Goal: Information Seeking & Learning: Check status

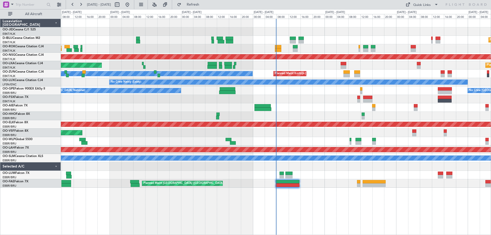
click at [185, 99] on div "Planned Maint Nice ([GEOGRAPHIC_DATA]) A/C Unavailable [GEOGRAPHIC_DATA] ([GEOG…" at bounding box center [276, 103] width 430 height 169
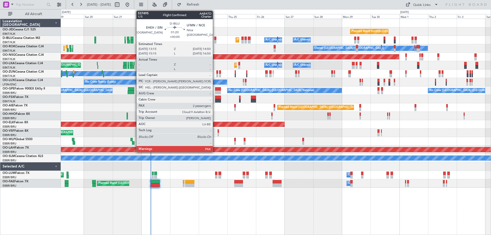
click at [215, 41] on div at bounding box center [215, 42] width 2 height 4
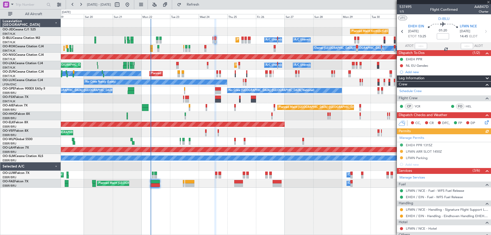
scroll to position [43, 0]
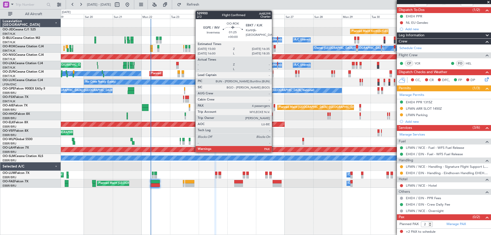
click at [274, 48] on div at bounding box center [275, 47] width 2 height 4
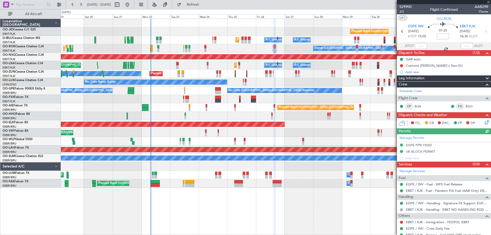
scroll to position [24, 0]
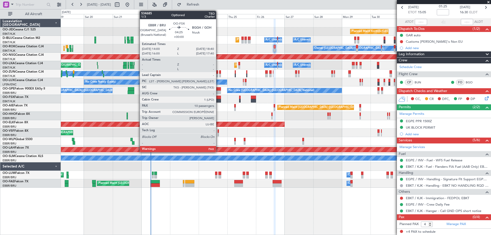
click at [218, 99] on div at bounding box center [218, 101] width 6 height 4
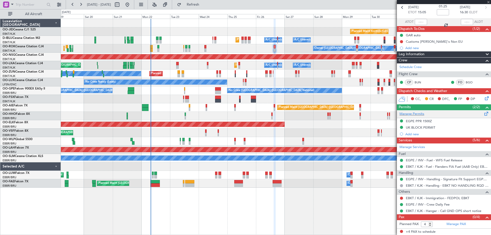
type input "10"
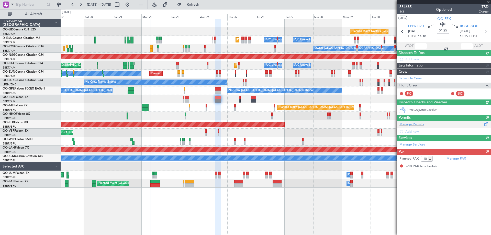
scroll to position [0, 0]
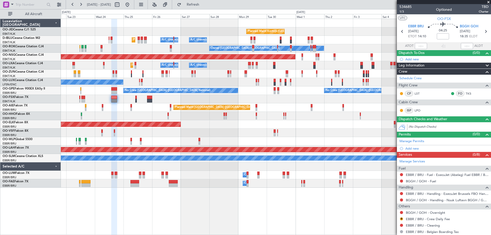
click at [226, 125] on div "Planned Maint Kortrijk-[GEOGRAPHIC_DATA] [GEOGRAPHIC_DATA] ([GEOGRAPHIC_DATA]) …" at bounding box center [276, 103] width 430 height 169
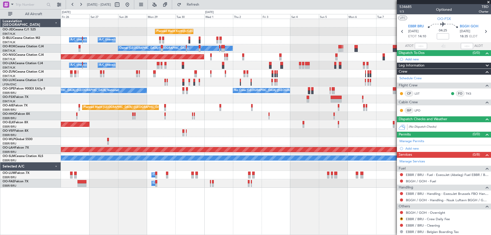
click at [268, 61] on div "A/C Unavailable [GEOGRAPHIC_DATA] ([GEOGRAPHIC_DATA] National) A/C Unavailable …" at bounding box center [276, 65] width 430 height 8
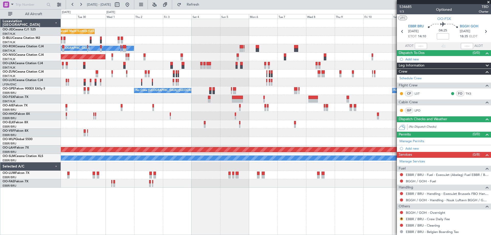
click at [232, 76] on div "Planned Maint Kortrijk-[GEOGRAPHIC_DATA] A/C Unavailable [GEOGRAPHIC_DATA] ([GE…" at bounding box center [276, 103] width 430 height 169
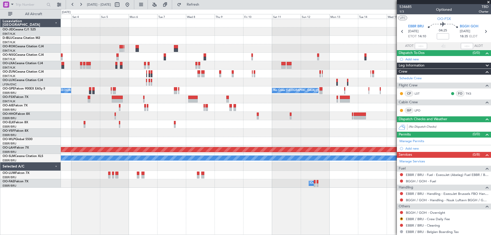
click at [175, 83] on div "Planned Maint Kortrijk-[GEOGRAPHIC_DATA] Owner [GEOGRAPHIC_DATA]-[GEOGRAPHIC_DA…" at bounding box center [276, 103] width 430 height 169
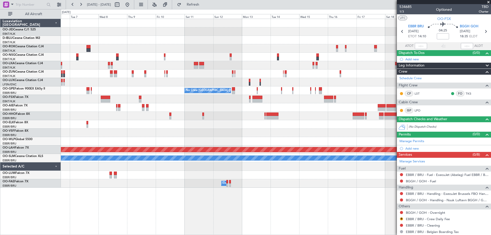
click at [253, 63] on div "No Crew [GEOGRAPHIC_DATA] ([GEOGRAPHIC_DATA] National) No Crew [GEOGRAPHIC_DATA…" at bounding box center [276, 103] width 430 height 169
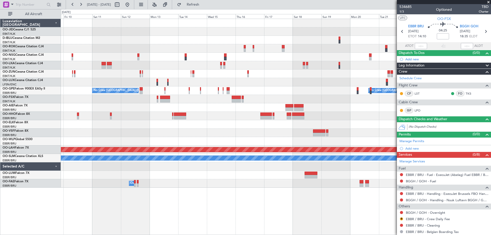
click at [249, 86] on div at bounding box center [276, 82] width 430 height 8
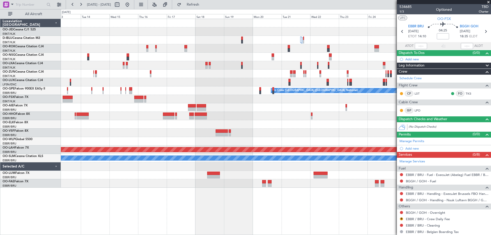
click at [206, 95] on div "Planned Maint [GEOGRAPHIC_DATA] ([GEOGRAPHIC_DATA]) Planned Maint Nurnberg No C…" at bounding box center [276, 103] width 430 height 169
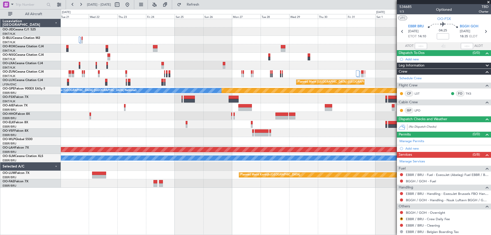
click at [122, 100] on div at bounding box center [276, 99] width 430 height 8
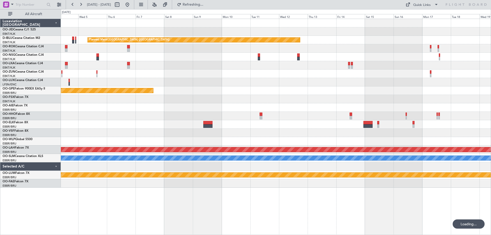
click at [189, 92] on div "Planned Maint [GEOGRAPHIC_DATA] ([GEOGRAPHIC_DATA]) Planned Maint Nurnberg Plan…" at bounding box center [276, 103] width 430 height 169
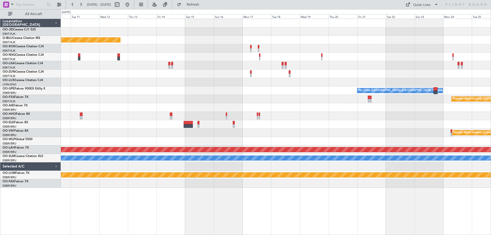
click at [180, 93] on div "No Crew [GEOGRAPHIC_DATA] ([GEOGRAPHIC_DATA] National) Planned Maint Nurnberg" at bounding box center [276, 90] width 430 height 8
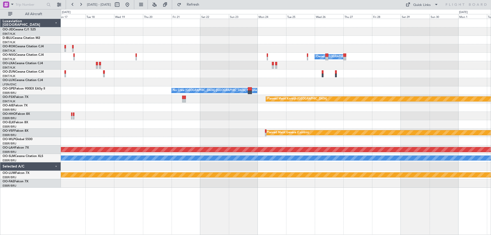
click at [96, 90] on div "Owner [GEOGRAPHIC_DATA]-[GEOGRAPHIC_DATA] No Crew [GEOGRAPHIC_DATA] (Brussels N…" at bounding box center [276, 103] width 430 height 169
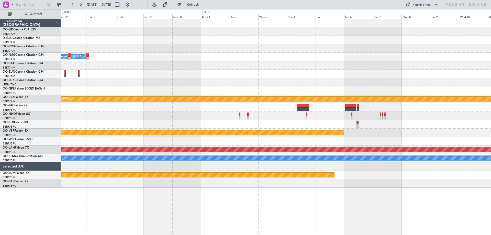
click at [69, 72] on div "Owner [GEOGRAPHIC_DATA]-[GEOGRAPHIC_DATA] No Crew [GEOGRAPHIC_DATA] (Brussels N…" at bounding box center [276, 103] width 430 height 169
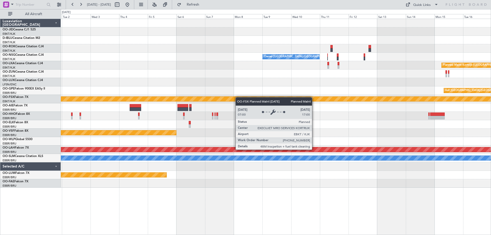
click at [237, 97] on div "Owner [GEOGRAPHIC_DATA]-[GEOGRAPHIC_DATA] Planned Maint [GEOGRAPHIC_DATA]-[GEOG…" at bounding box center [276, 103] width 430 height 169
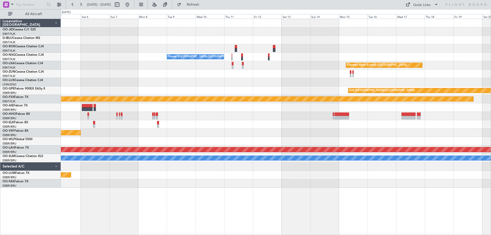
click at [312, 79] on div at bounding box center [276, 82] width 430 height 8
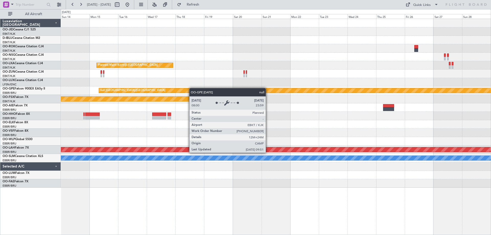
click at [190, 88] on div "null [GEOGRAPHIC_DATA]-[GEOGRAPHIC_DATA]" at bounding box center [409, 90] width 621 height 5
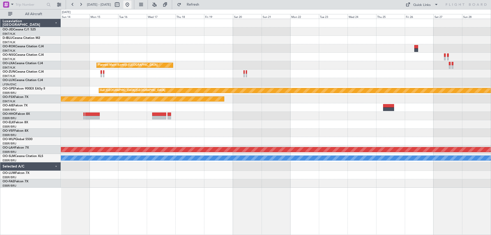
click at [131, 2] on button at bounding box center [127, 5] width 8 height 8
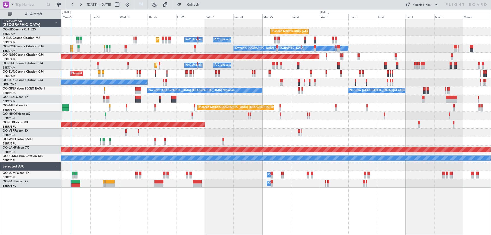
click at [119, 186] on div "Planned Maint Kortrijk-[GEOGRAPHIC_DATA] [GEOGRAPHIC_DATA] ([GEOGRAPHIC_DATA]) …" at bounding box center [276, 127] width 430 height 216
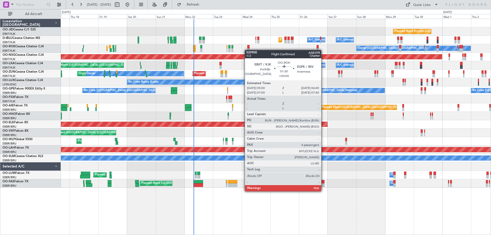
click at [247, 50] on div "Planned Maint Kortrijk-[GEOGRAPHIC_DATA] [GEOGRAPHIC_DATA] ([GEOGRAPHIC_DATA]) …" at bounding box center [276, 103] width 430 height 169
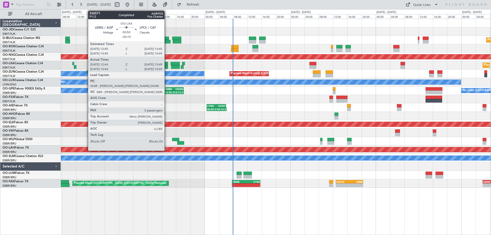
click at [167, 64] on div at bounding box center [166, 64] width 4 height 4
click at [165, 62] on div at bounding box center [166, 64] width 4 height 4
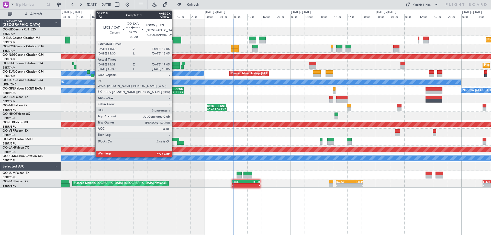
click at [174, 65] on div at bounding box center [175, 67] width 9 height 4
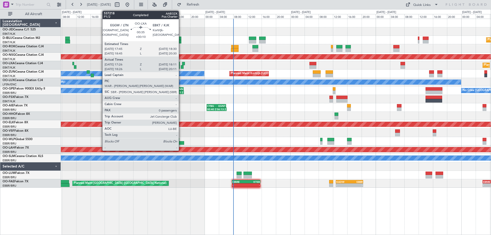
click at [181, 67] on div at bounding box center [182, 67] width 3 height 4
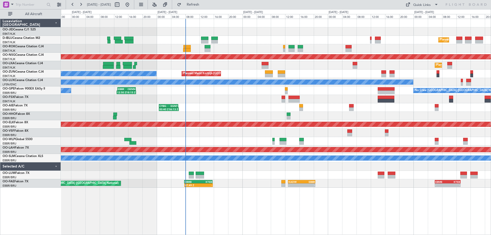
click at [225, 102] on div at bounding box center [276, 99] width 430 height 8
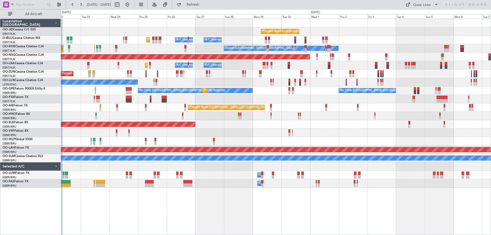
click at [264, 88] on div "Planned Maint Kortrijk-[GEOGRAPHIC_DATA] [GEOGRAPHIC_DATA] ([GEOGRAPHIC_DATA]) …" at bounding box center [276, 103] width 430 height 169
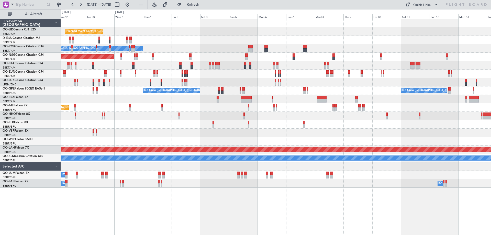
click at [219, 70] on div "Planned Maint Kortrijk-[GEOGRAPHIC_DATA] A/C Unavailable [GEOGRAPHIC_DATA] ([GE…" at bounding box center [276, 103] width 430 height 169
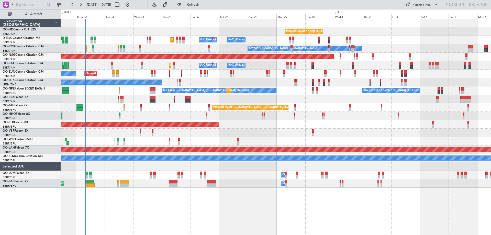
click at [389, 107] on div "Planned Maint Kortrijk-[GEOGRAPHIC_DATA] A/C Unavailable [GEOGRAPHIC_DATA] ([GE…" at bounding box center [276, 103] width 430 height 169
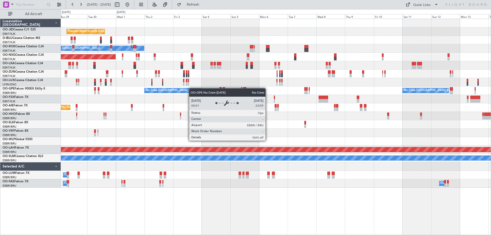
click at [190, 88] on div "Planned Maint Kortrijk-[GEOGRAPHIC_DATA] A/C Unavailable [GEOGRAPHIC_DATA] ([GE…" at bounding box center [276, 103] width 430 height 169
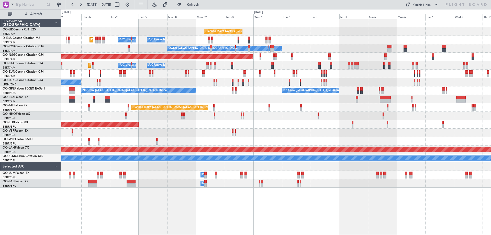
click at [391, 37] on div "A/C Unavailable [GEOGRAPHIC_DATA]-[GEOGRAPHIC_DATA] A/C Unavailable [GEOGRAPHIC…" at bounding box center [276, 40] width 430 height 8
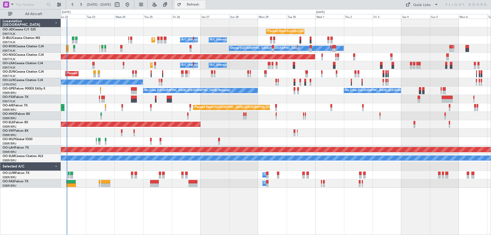
click at [205, 7] on button "Refresh" at bounding box center [190, 5] width 31 height 8
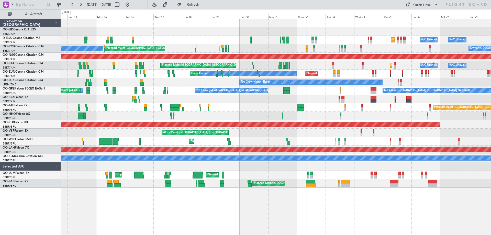
click at [355, 103] on div "Planned Maint Kortrijk-[GEOGRAPHIC_DATA] [GEOGRAPHIC_DATA] ([GEOGRAPHIC_DATA]) …" at bounding box center [276, 103] width 430 height 169
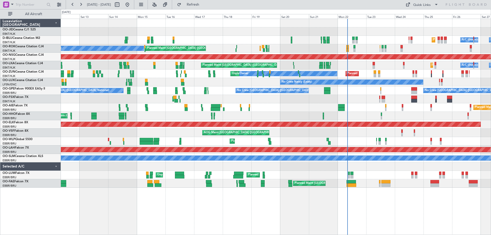
click at [162, 81] on div "Planned Maint Kortrijk-[GEOGRAPHIC_DATA] [GEOGRAPHIC_DATA] ([GEOGRAPHIC_DATA]) …" at bounding box center [276, 103] width 430 height 169
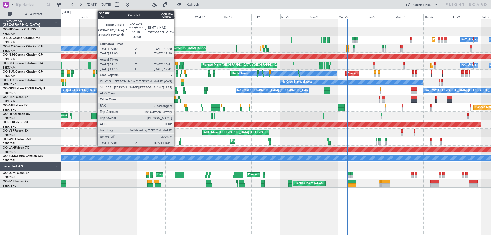
click at [176, 75] on div at bounding box center [177, 76] width 2 height 4
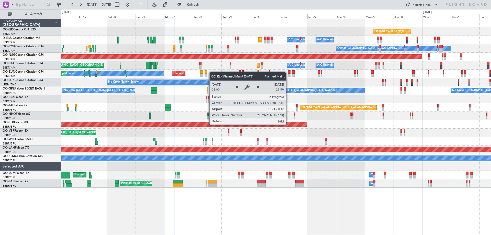
click at [115, 122] on div "Planned Maint Kortrijk-[GEOGRAPHIC_DATA]" at bounding box center [39, 124] width 535 height 5
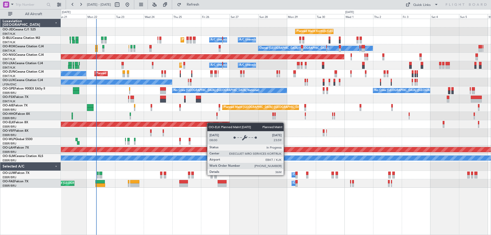
click at [212, 125] on div "Planned Maint Kortrijk-[GEOGRAPHIC_DATA]" at bounding box center [276, 124] width 430 height 8
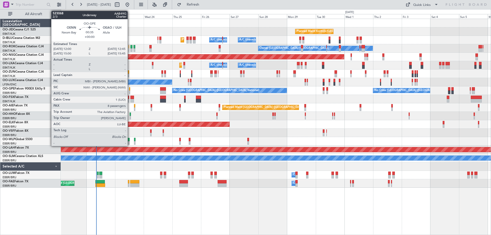
click at [130, 90] on div at bounding box center [129, 89] width 1 height 4
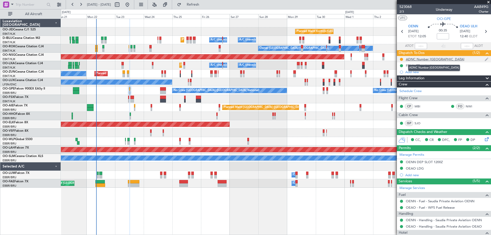
click at [416, 60] on div "ADNC Number [GEOGRAPHIC_DATA]" at bounding box center [435, 59] width 59 height 4
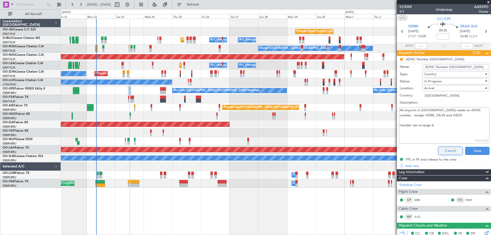
click at [442, 147] on button "Cancel" at bounding box center [450, 151] width 24 height 8
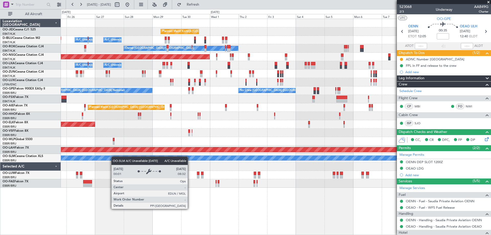
click at [101, 156] on div "Planned Maint Kortrijk-[GEOGRAPHIC_DATA] A/C Unavailable [GEOGRAPHIC_DATA] ([GE…" at bounding box center [276, 103] width 430 height 169
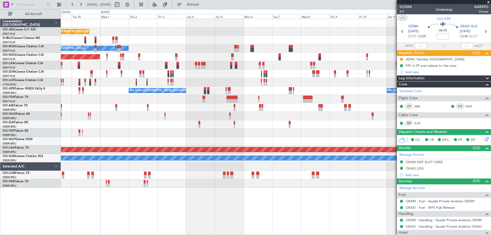
click at [153, 106] on div "Planned Maint [GEOGRAPHIC_DATA] ([GEOGRAPHIC_DATA])" at bounding box center [276, 107] width 430 height 8
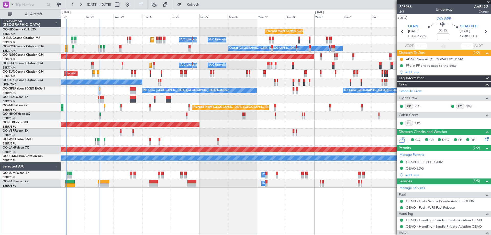
click at [330, 132] on div "Planned Maint Kortrijk-Wevelgem A/C Unavailable Brussels (Brussels National) A/…" at bounding box center [276, 103] width 430 height 169
